Goal: Register for event/course

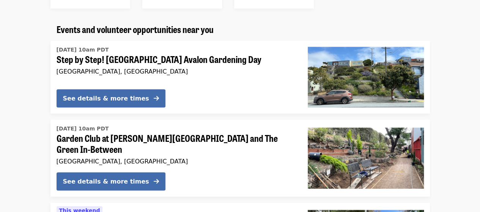
scroll to position [701, 0]
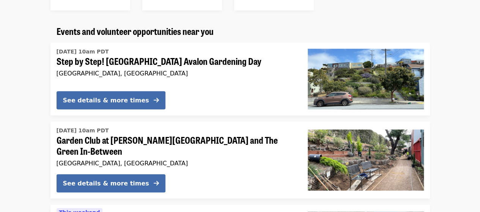
click at [238, 139] on span "Garden Club at Burrows Pocket Park and The Green In-Between" at bounding box center [176, 145] width 239 height 22
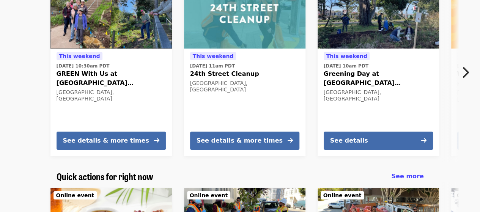
scroll to position [234, 0]
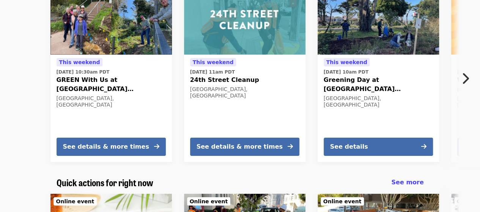
click at [463, 71] on icon "chevron-right icon" at bounding box center [466, 78] width 8 height 14
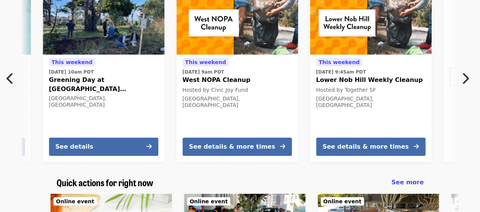
click at [463, 71] on icon "chevron-right icon" at bounding box center [466, 78] width 8 height 14
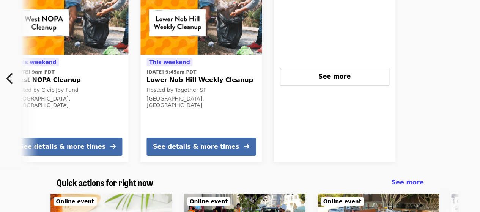
scroll to position [0, 465]
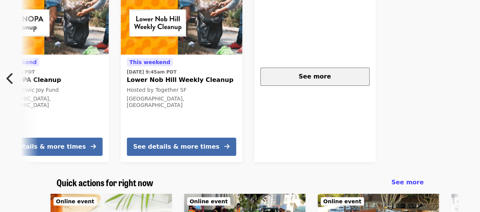
click at [324, 68] on button "See more" at bounding box center [314, 77] width 109 height 18
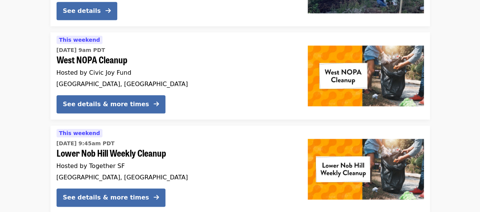
scroll to position [347, 0]
